Goal: Information Seeking & Learning: Learn about a topic

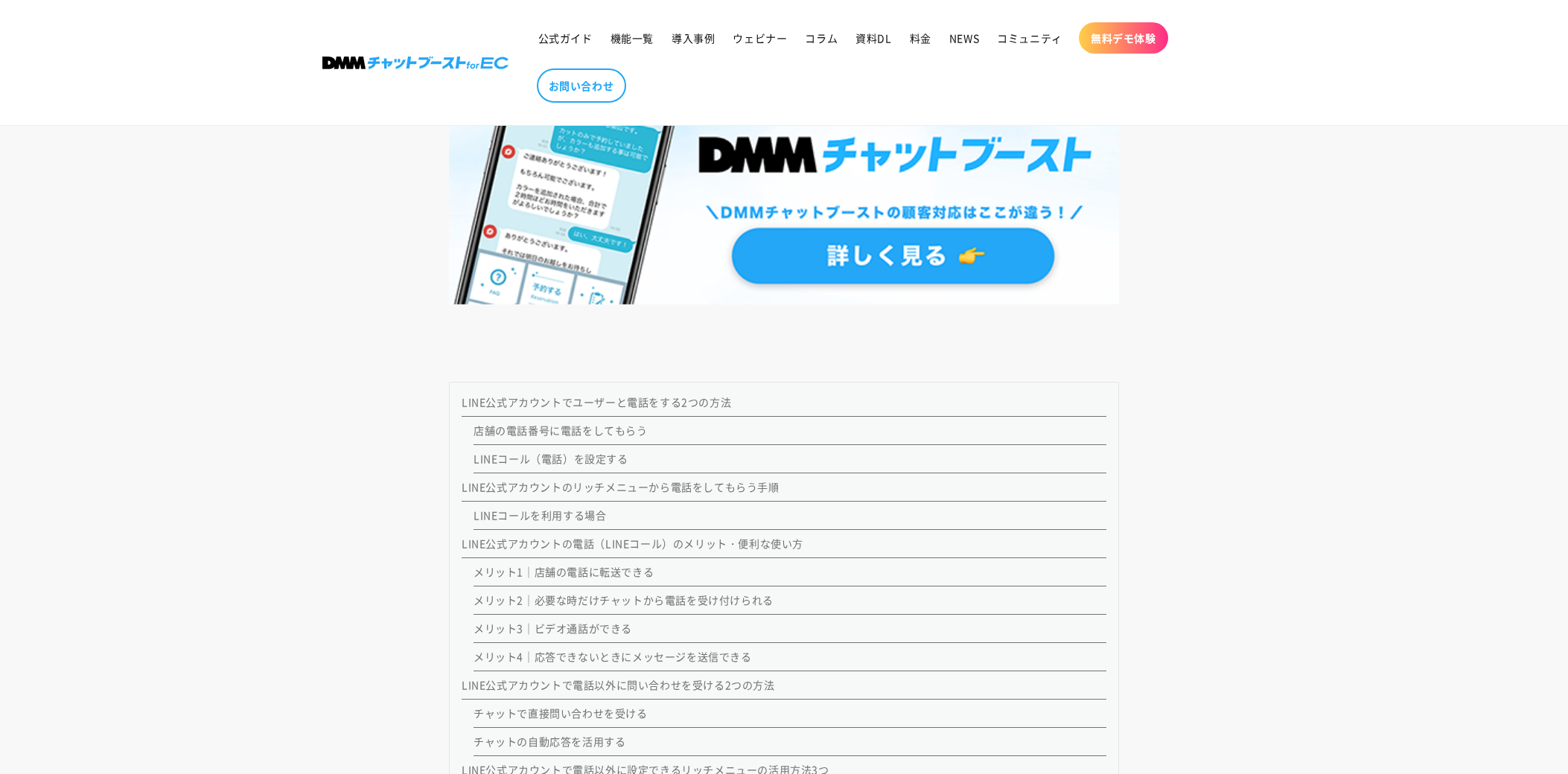
scroll to position [1142, 0]
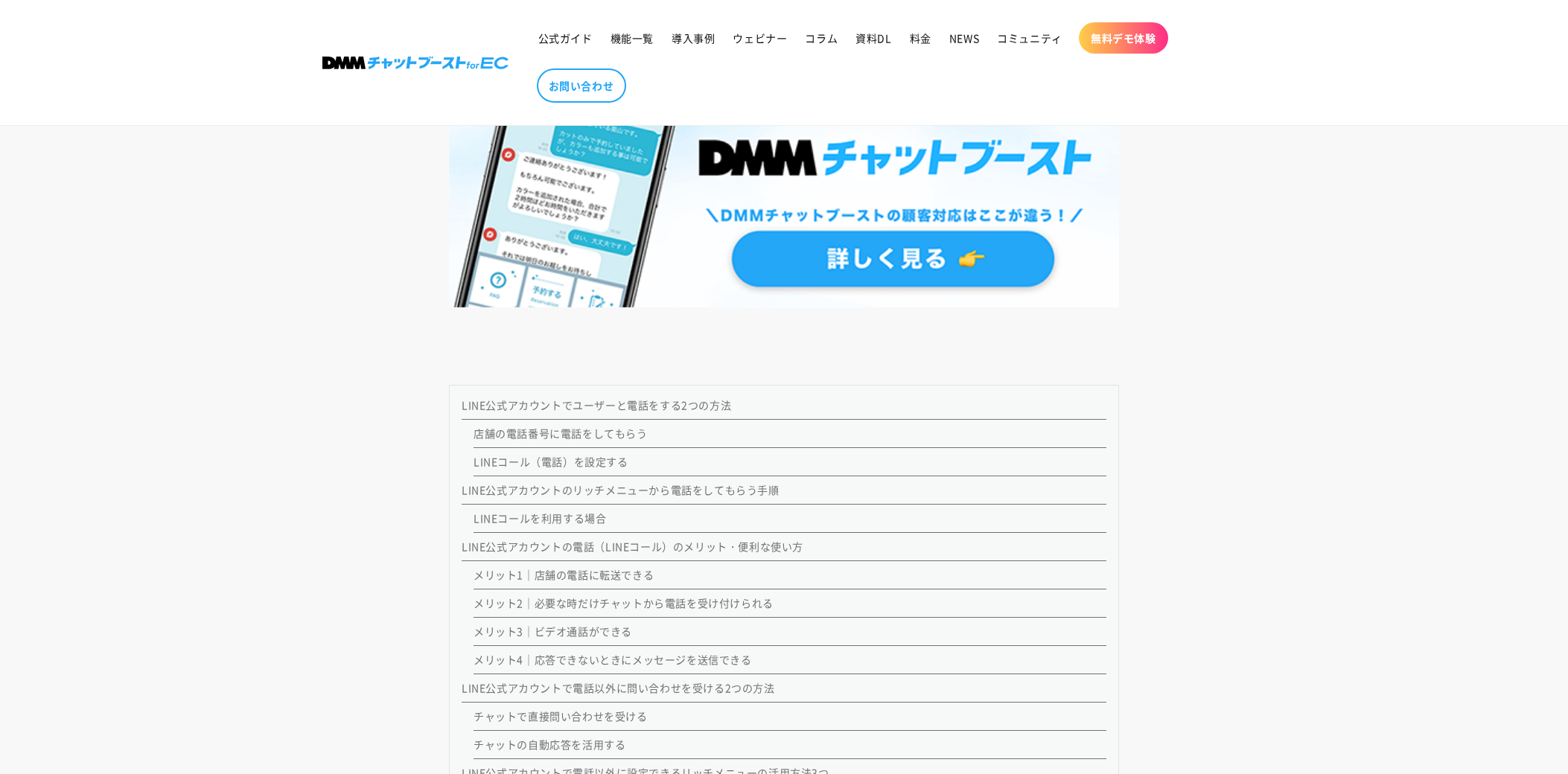
click at [614, 435] on link "店舗の電話番号に電話をしてもらう" at bounding box center [561, 433] width 174 height 15
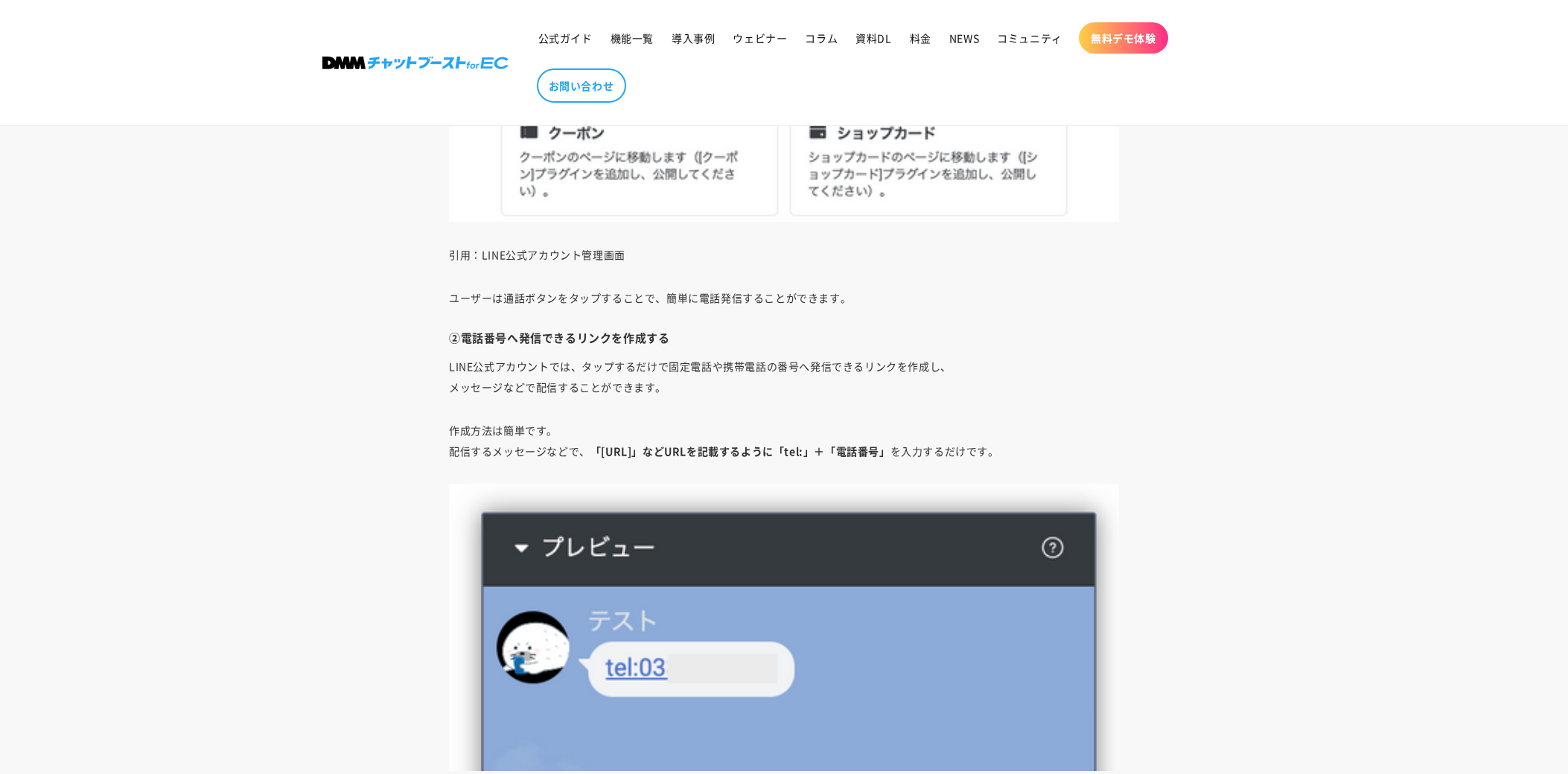
scroll to position [3517, 0]
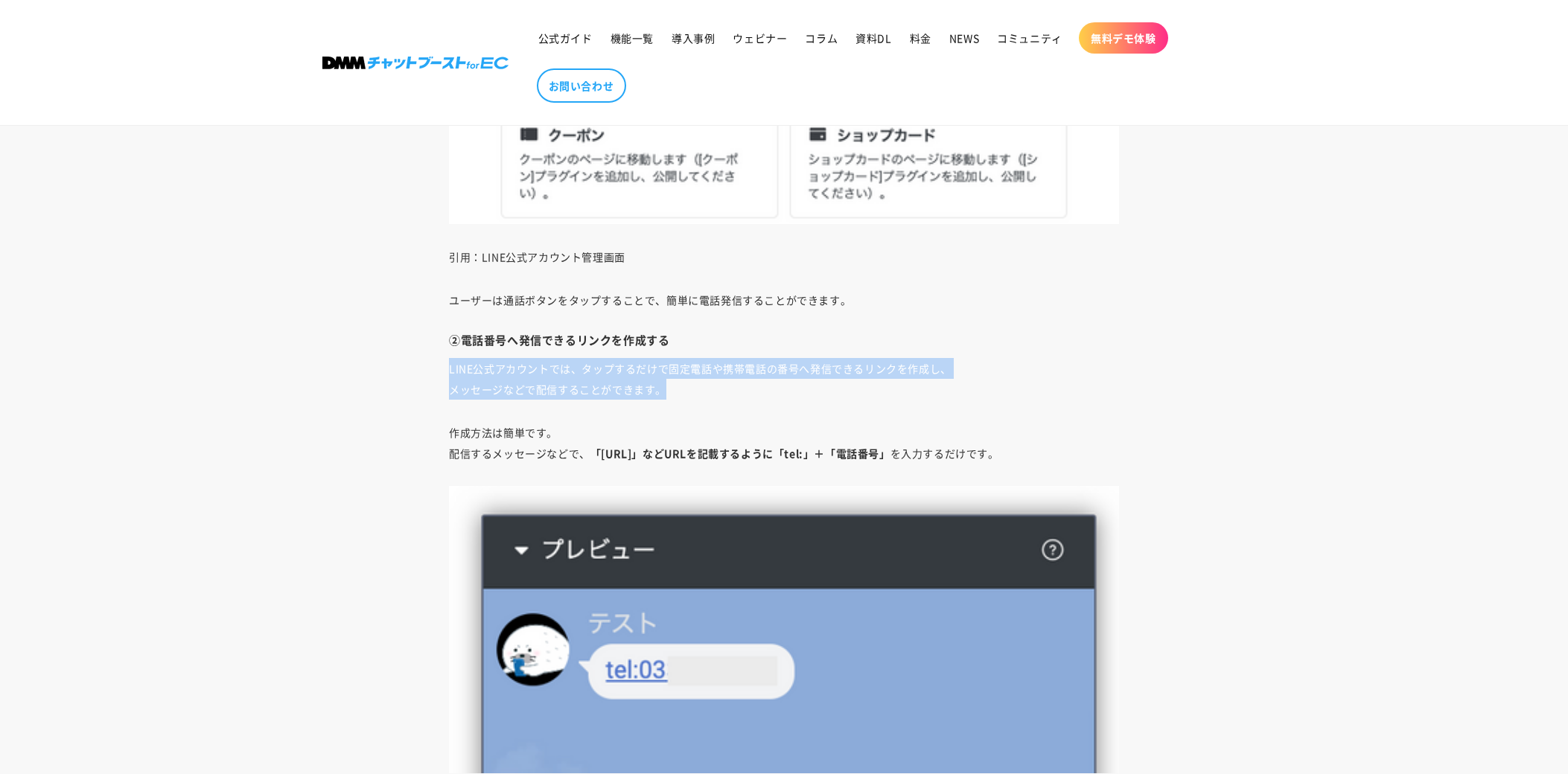
drag, startPoint x: 685, startPoint y: 397, endPoint x: 400, endPoint y: 366, distance: 286.7
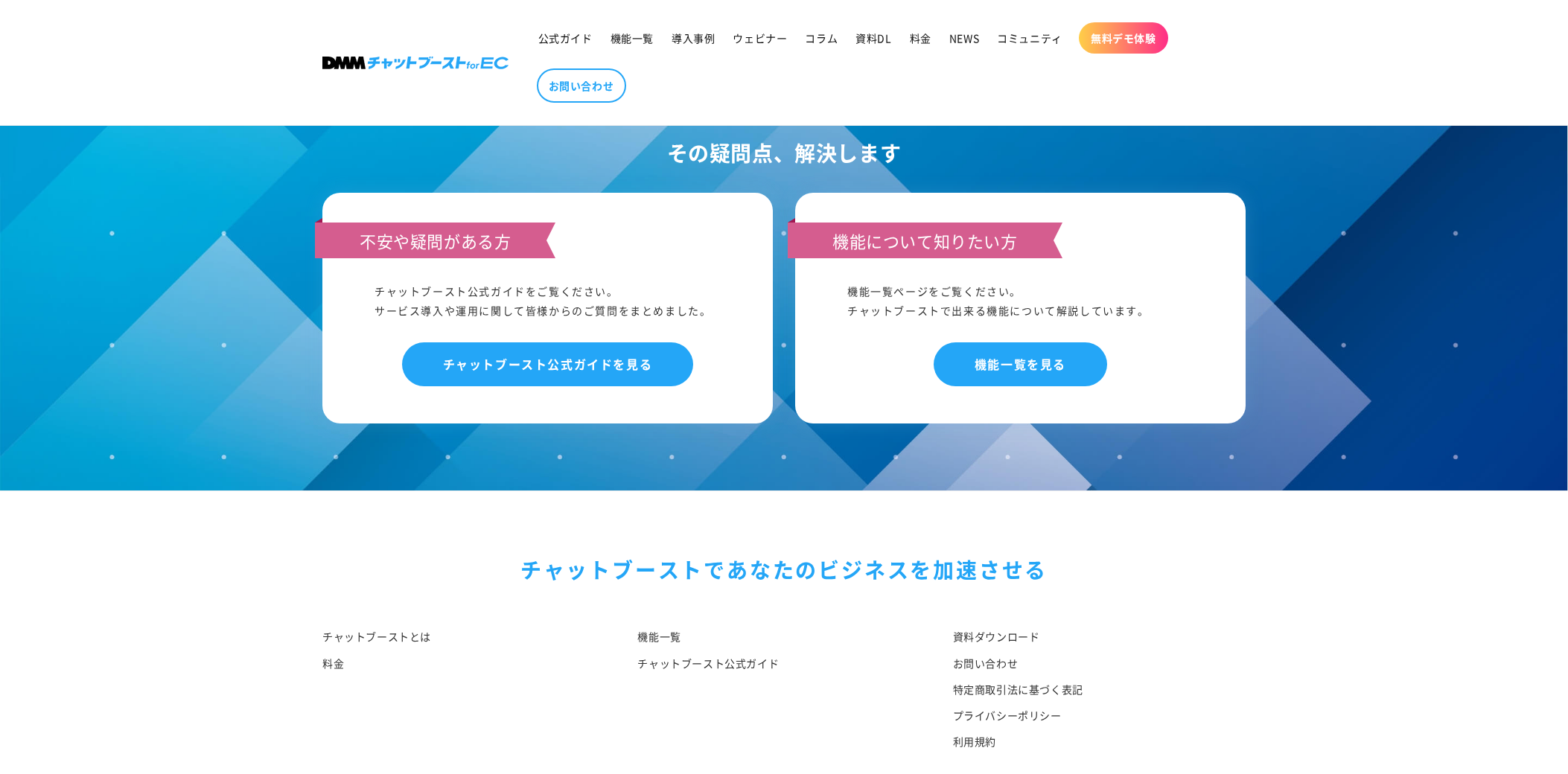
scroll to position [12886, 0]
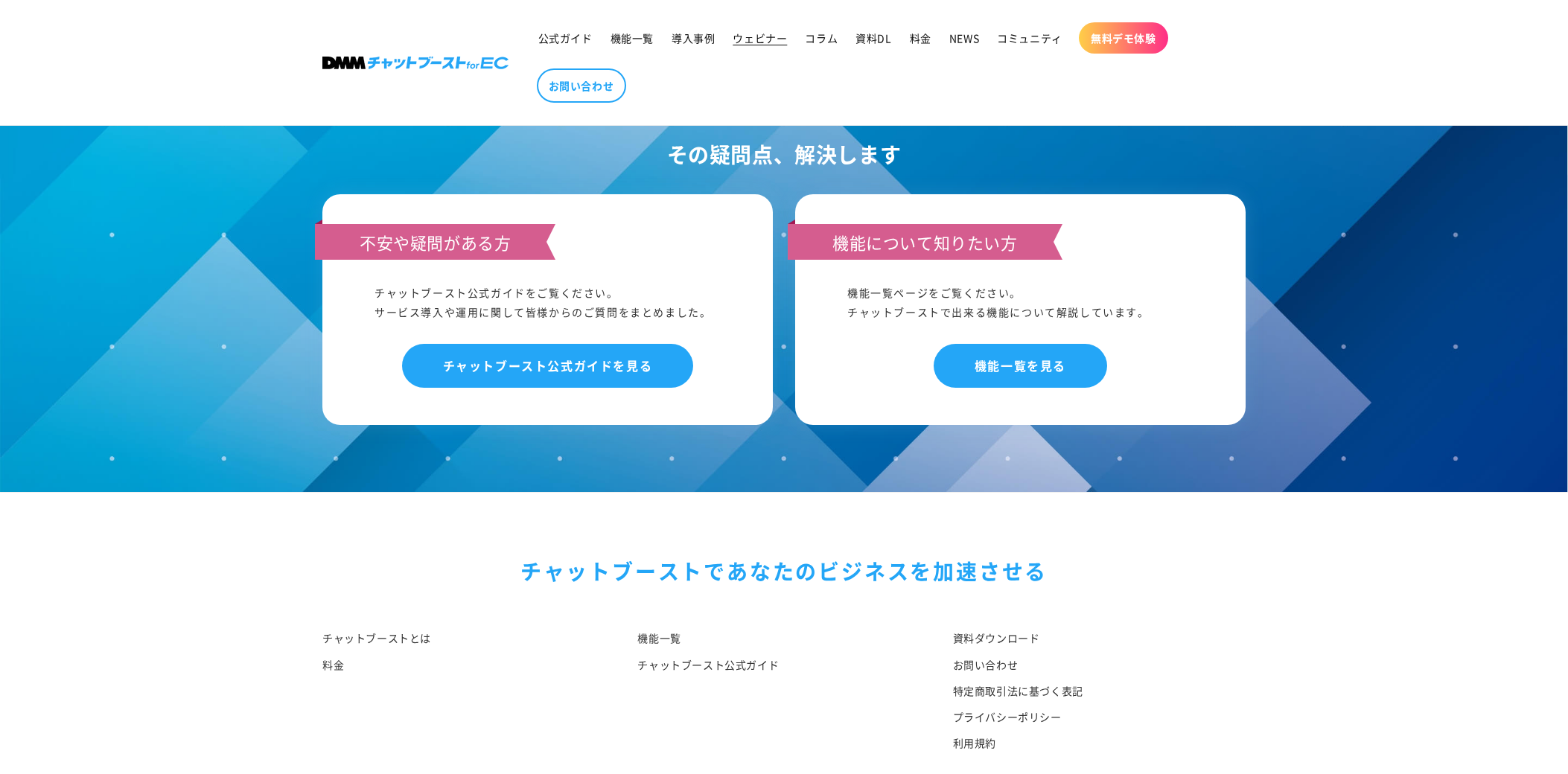
click at [744, 38] on span "ウェビナー" at bounding box center [760, 38] width 54 height 14
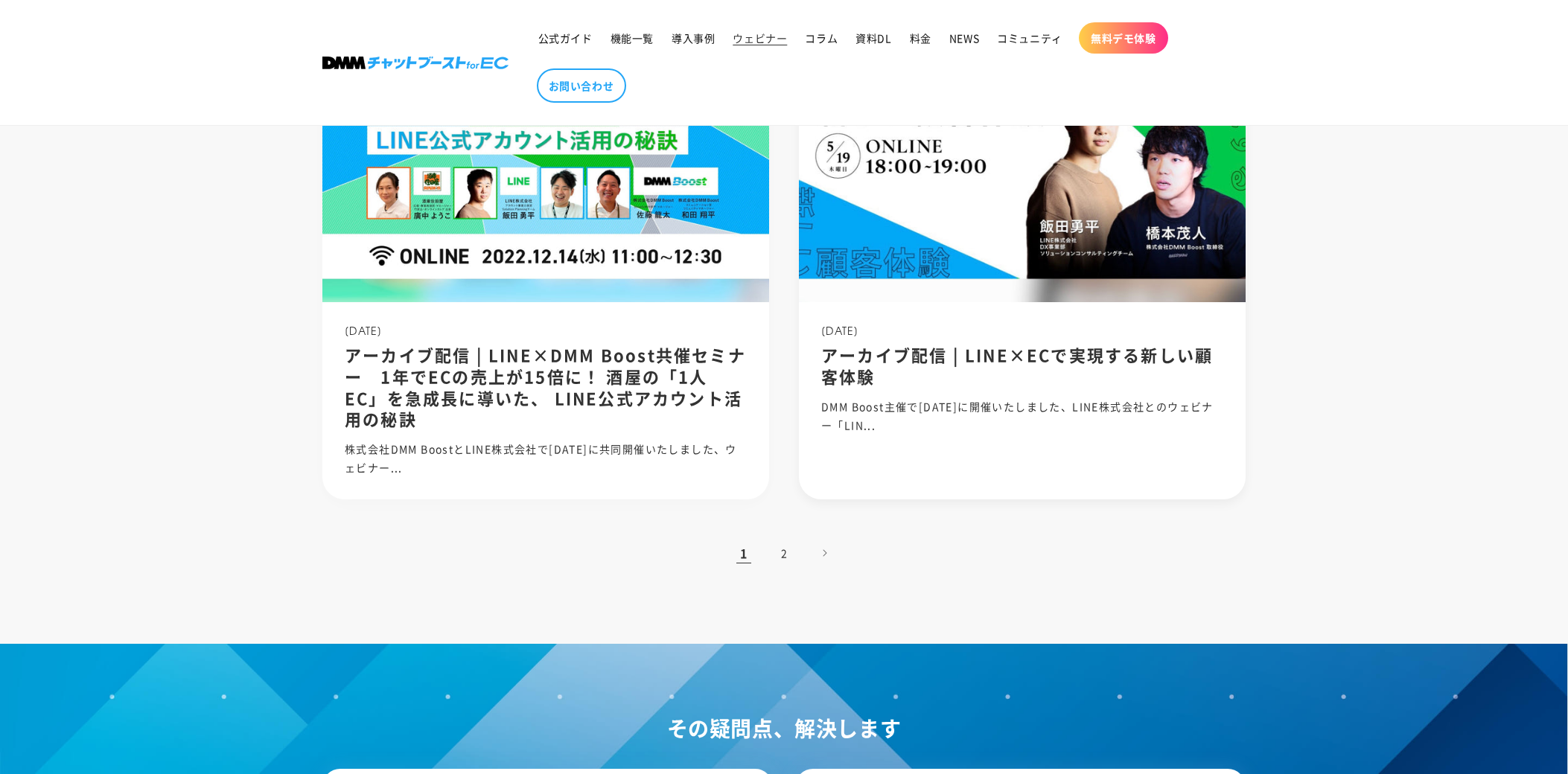
scroll to position [1259, 0]
